Goal: Transaction & Acquisition: Purchase product/service

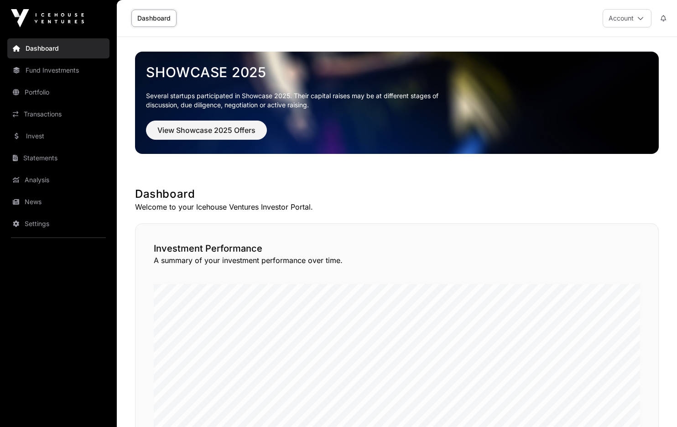
click at [40, 67] on link "Fund Investments" at bounding box center [58, 70] width 102 height 20
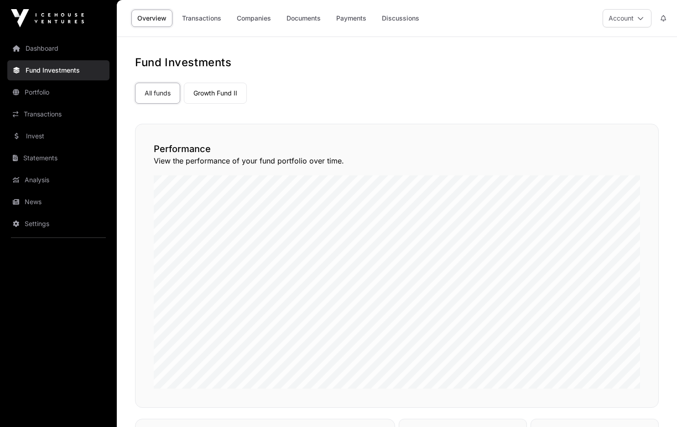
click at [248, 14] on link "Companies" at bounding box center [254, 18] width 46 height 17
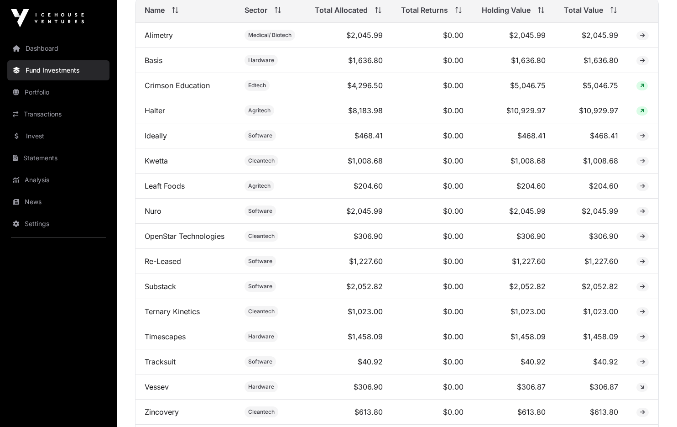
scroll to position [182, 0]
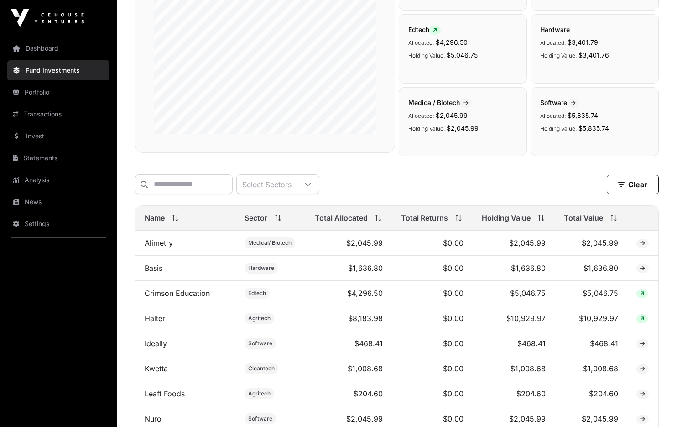
click at [30, 131] on link "Invest" at bounding box center [58, 136] width 102 height 20
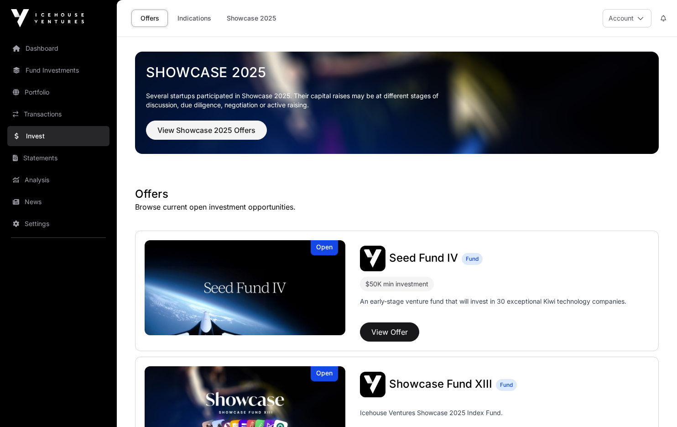
click at [177, 135] on span "View Showcase 2025 Offers" at bounding box center [206, 130] width 98 height 11
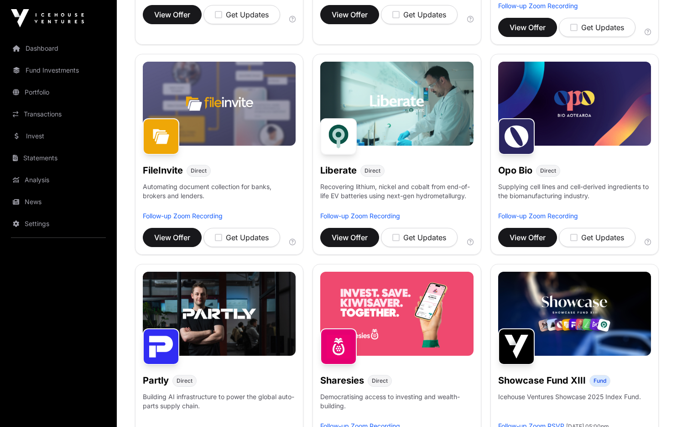
scroll to position [470, 0]
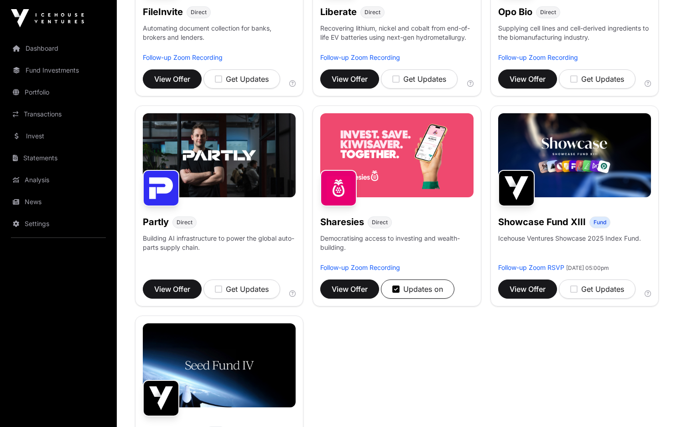
click at [342, 283] on span "View Offer" at bounding box center [350, 288] width 36 height 11
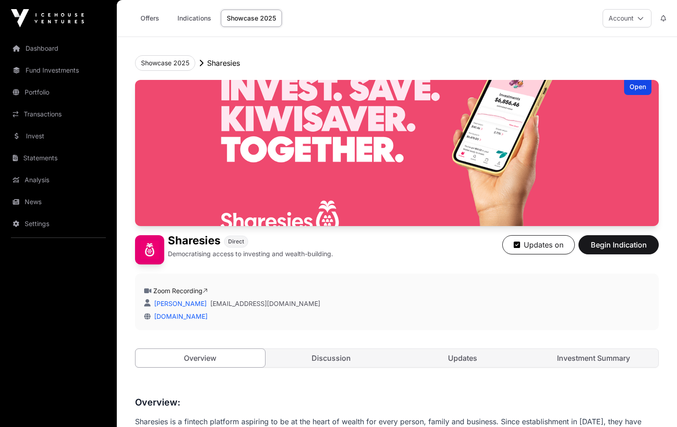
click at [593, 358] on link "Investment Summary" at bounding box center [594, 358] width 130 height 18
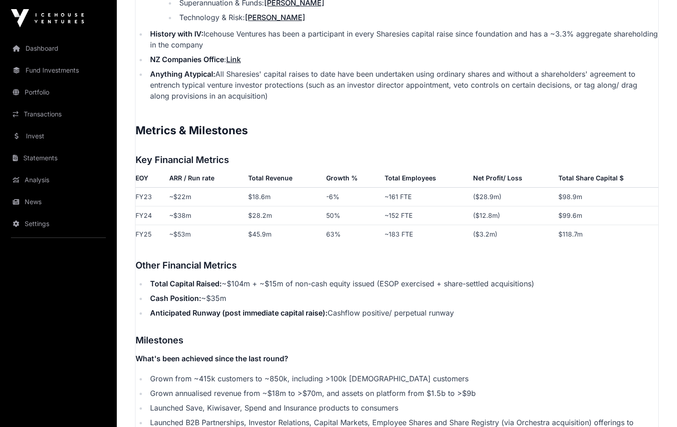
scroll to position [1443, 0]
